Goal: Task Accomplishment & Management: Complete application form

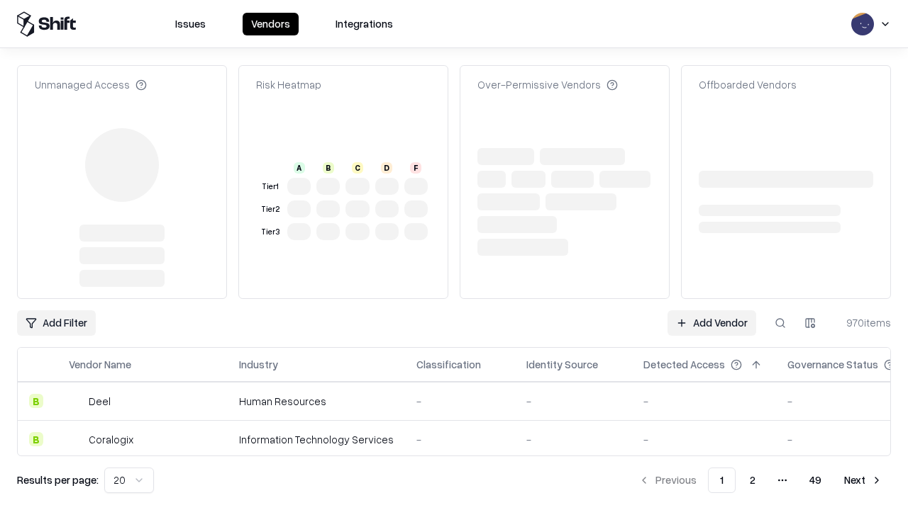
click at [711, 311] on link "Add Vendor" at bounding box center [711, 324] width 89 height 26
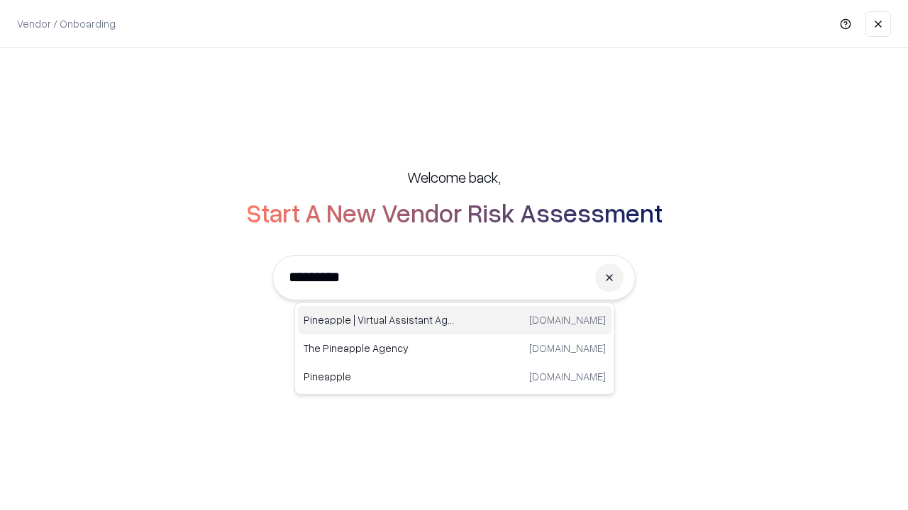
click at [454, 320] on div "Pineapple | Virtual Assistant Agency [DOMAIN_NAME]" at bounding box center [454, 320] width 313 height 28
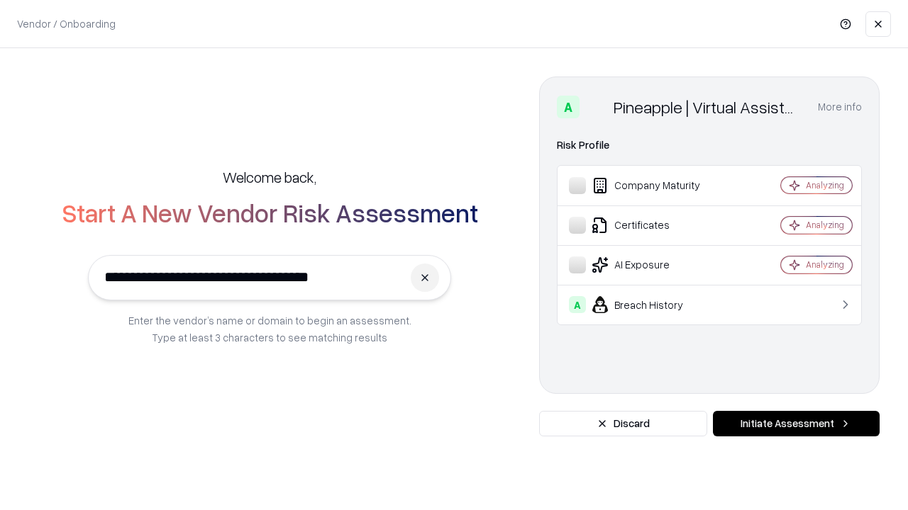
type input "**********"
click at [795, 424] on button "Initiate Assessment" at bounding box center [796, 424] width 167 height 26
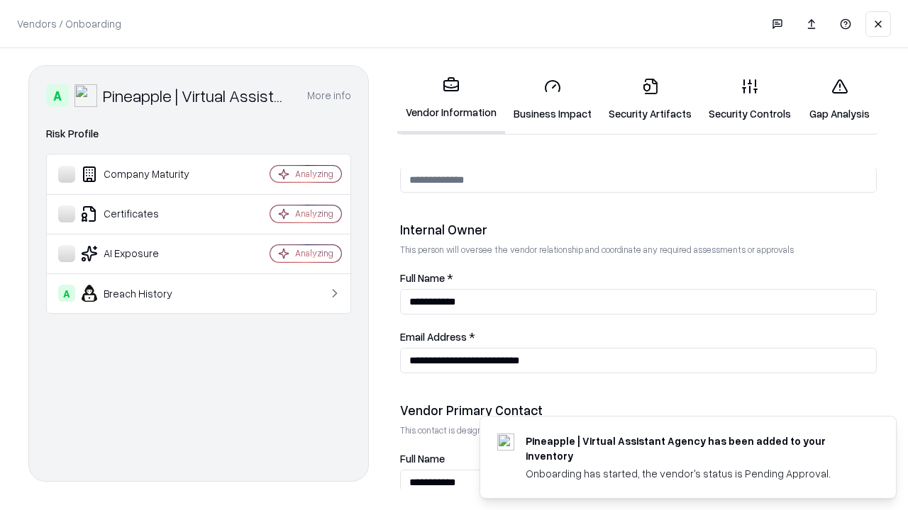
scroll to position [735, 0]
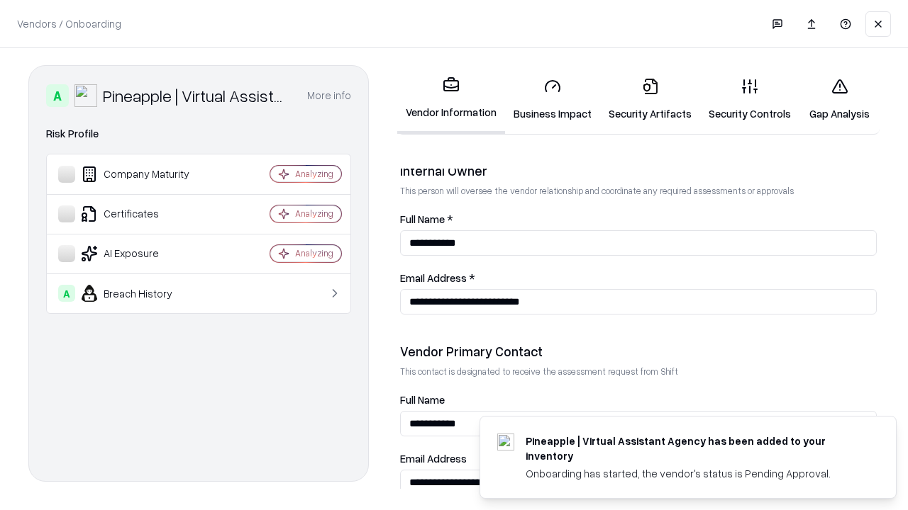
click at [552, 99] on link "Business Impact" at bounding box center [552, 100] width 95 height 66
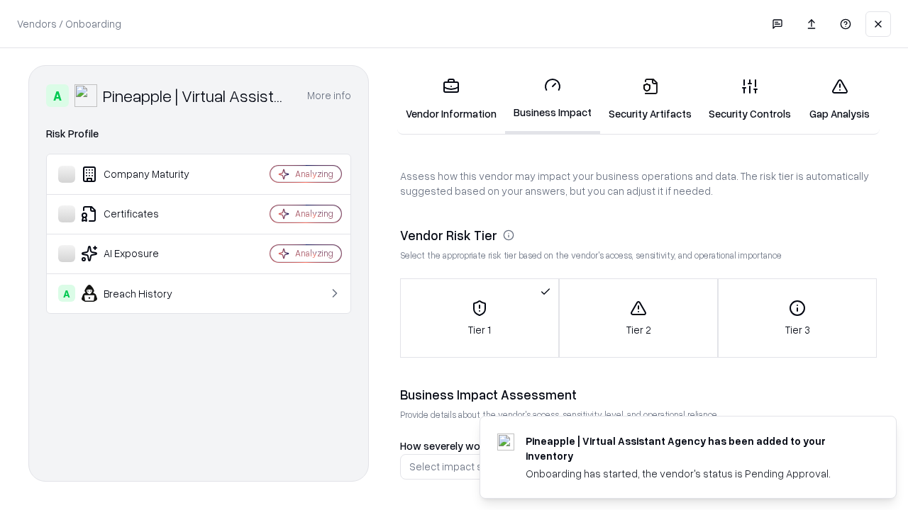
click at [649, 99] on link "Security Artifacts" at bounding box center [650, 100] width 100 height 66
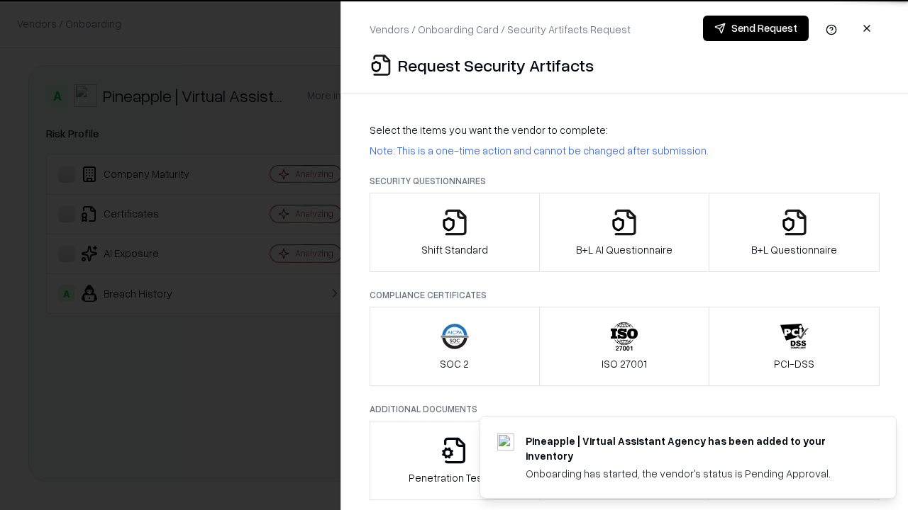
click at [454, 233] on icon "button" at bounding box center [454, 222] width 28 height 28
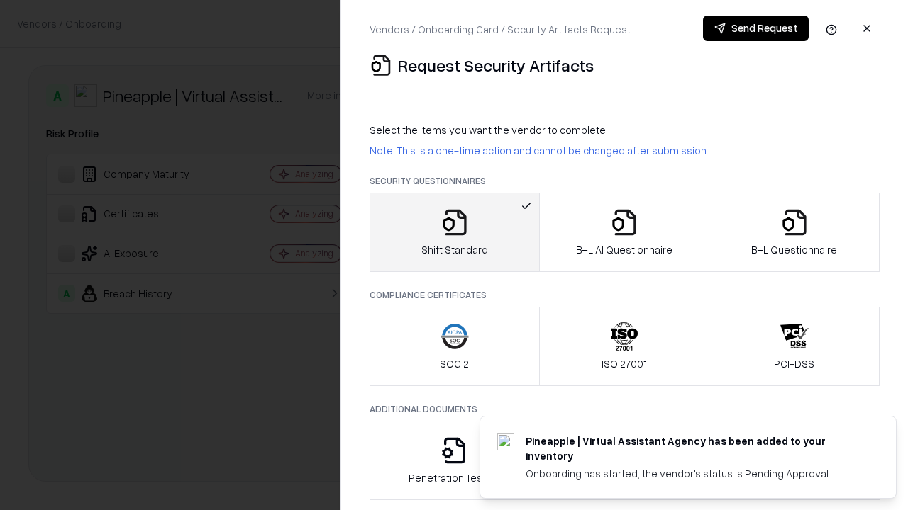
click at [755, 28] on button "Send Request" at bounding box center [756, 29] width 106 height 26
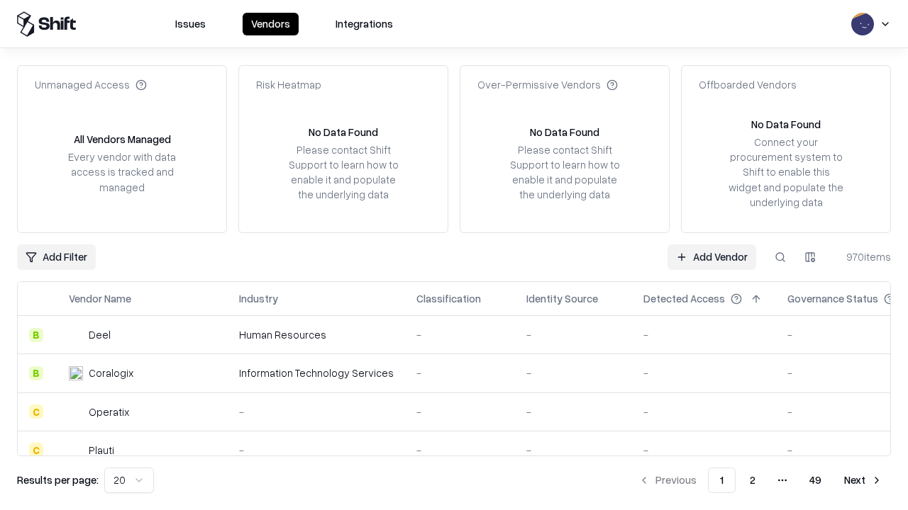
click at [780, 257] on button at bounding box center [780, 258] width 26 height 26
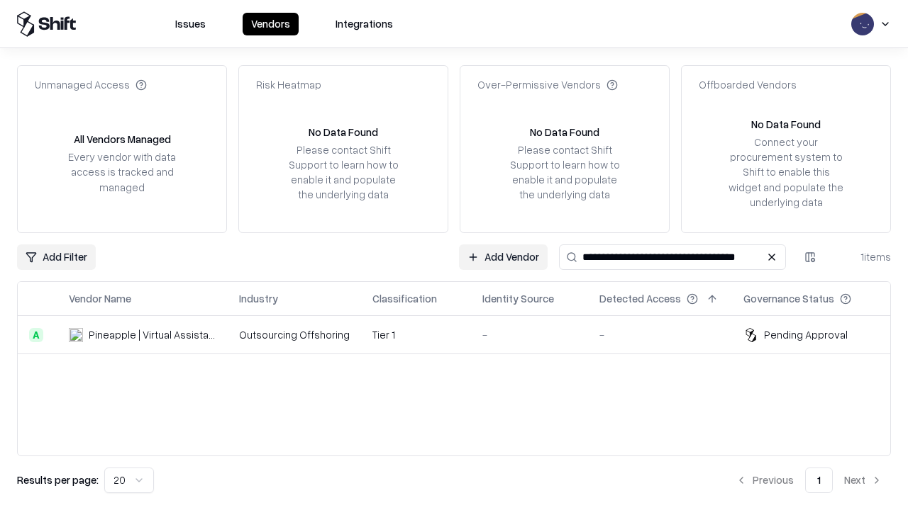
type input "**********"
click at [462, 335] on td "Tier 1" at bounding box center [416, 335] width 110 height 38
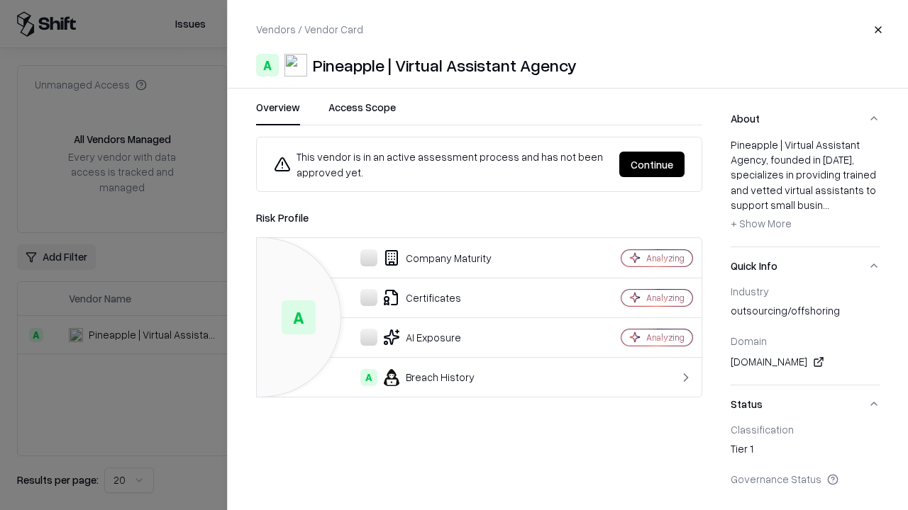
click at [652, 164] on button "Continue" at bounding box center [651, 165] width 65 height 26
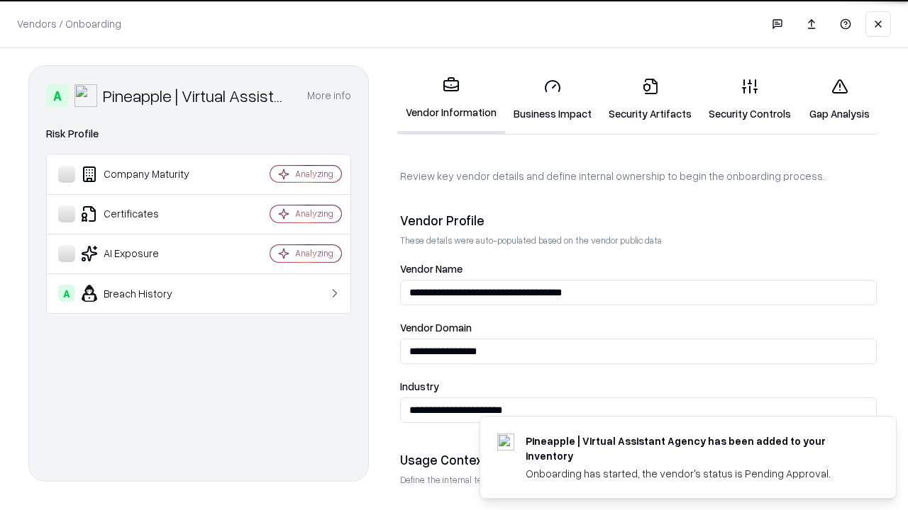
click at [649, 99] on link "Security Artifacts" at bounding box center [650, 100] width 100 height 66
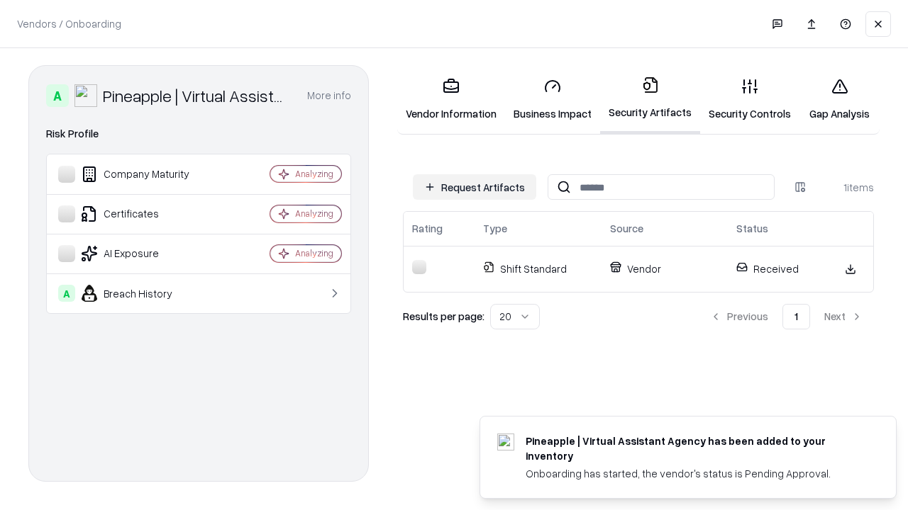
click at [839, 99] on link "Gap Analysis" at bounding box center [839, 100] width 80 height 66
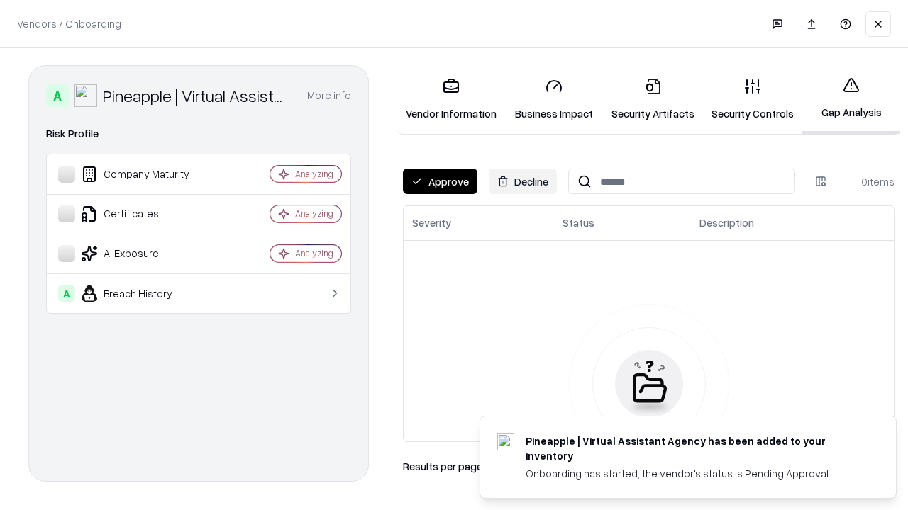
click at [440, 182] on button "Approve" at bounding box center [440, 182] width 74 height 26
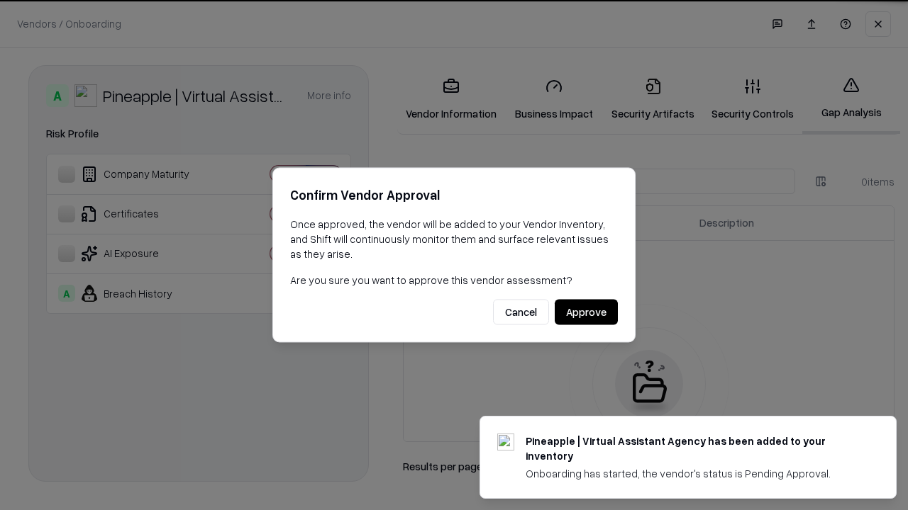
click at [586, 312] on button "Approve" at bounding box center [585, 313] width 63 height 26
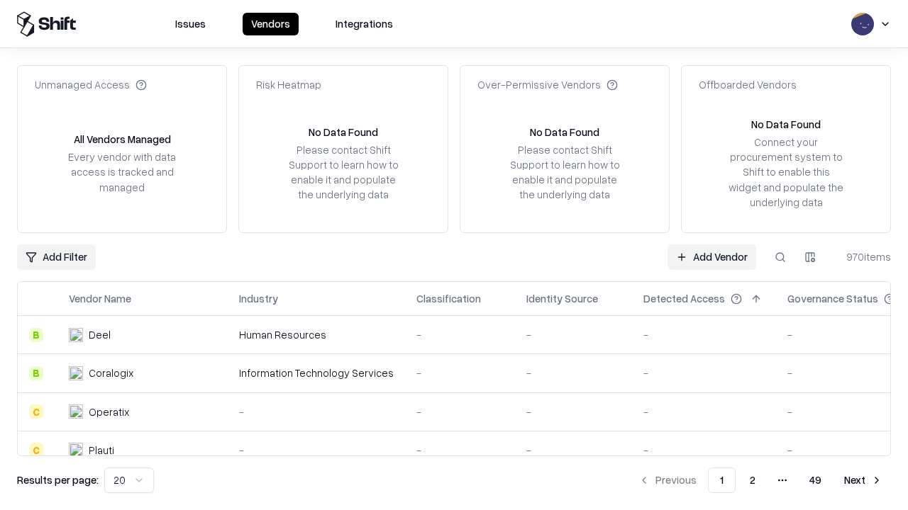
type input "**********"
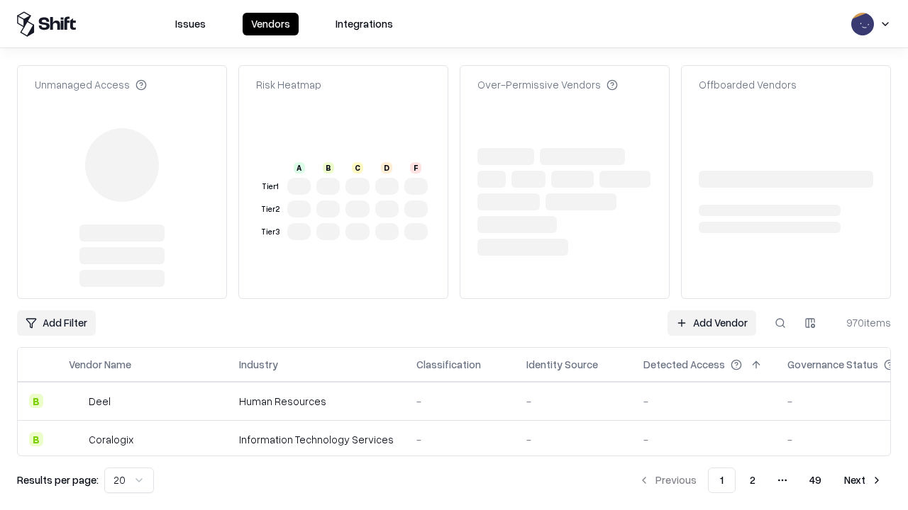
click at [711, 311] on link "Add Vendor" at bounding box center [711, 324] width 89 height 26
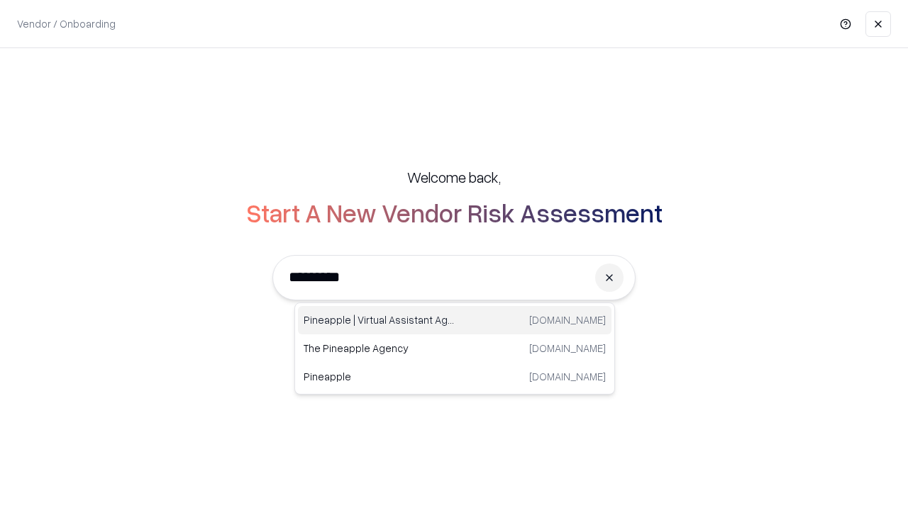
click at [454, 320] on div "Pineapple | Virtual Assistant Agency [DOMAIN_NAME]" at bounding box center [454, 320] width 313 height 28
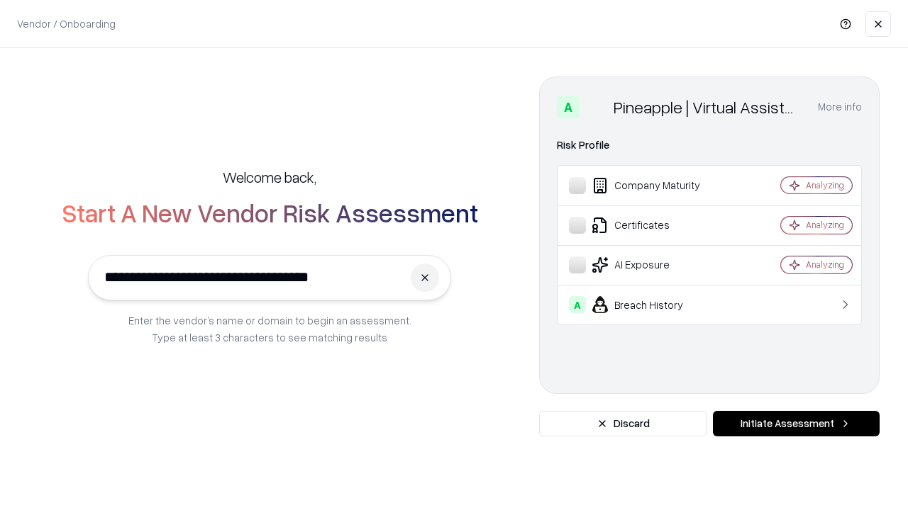
type input "**********"
click at [795, 424] on button "Initiate Assessment" at bounding box center [796, 424] width 167 height 26
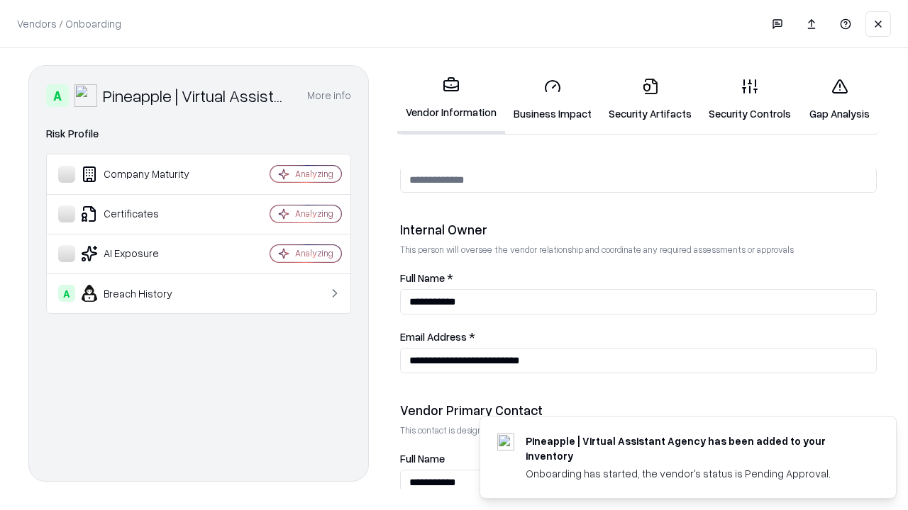
scroll to position [735, 0]
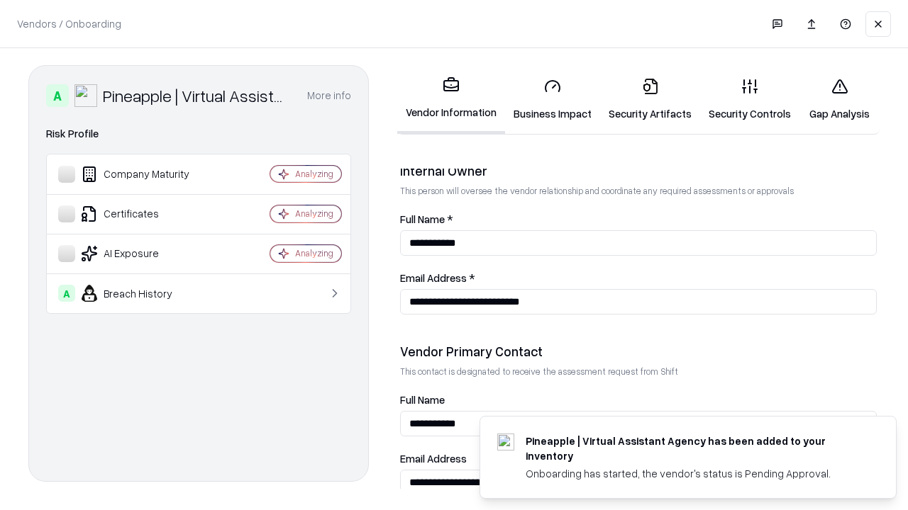
click at [839, 99] on link "Gap Analysis" at bounding box center [839, 100] width 80 height 66
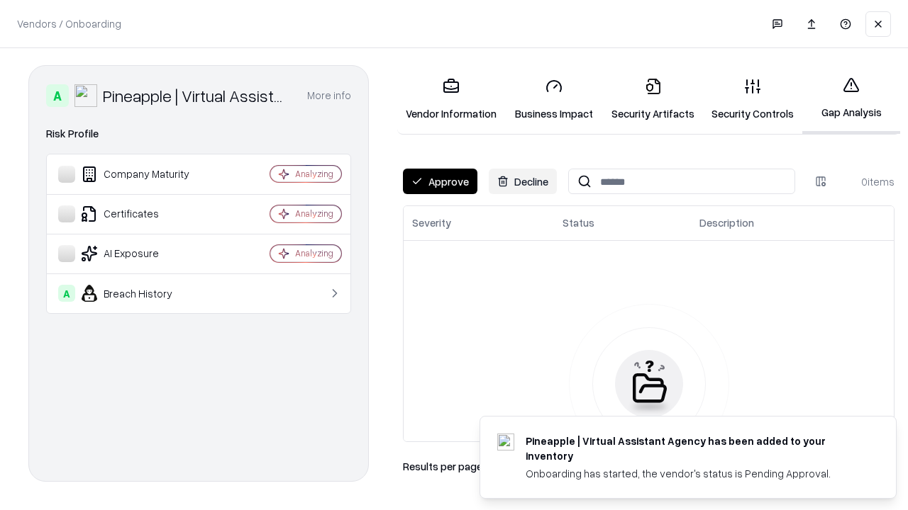
click at [440, 182] on button "Approve" at bounding box center [440, 182] width 74 height 26
